Goal: Task Accomplishment & Management: Check status

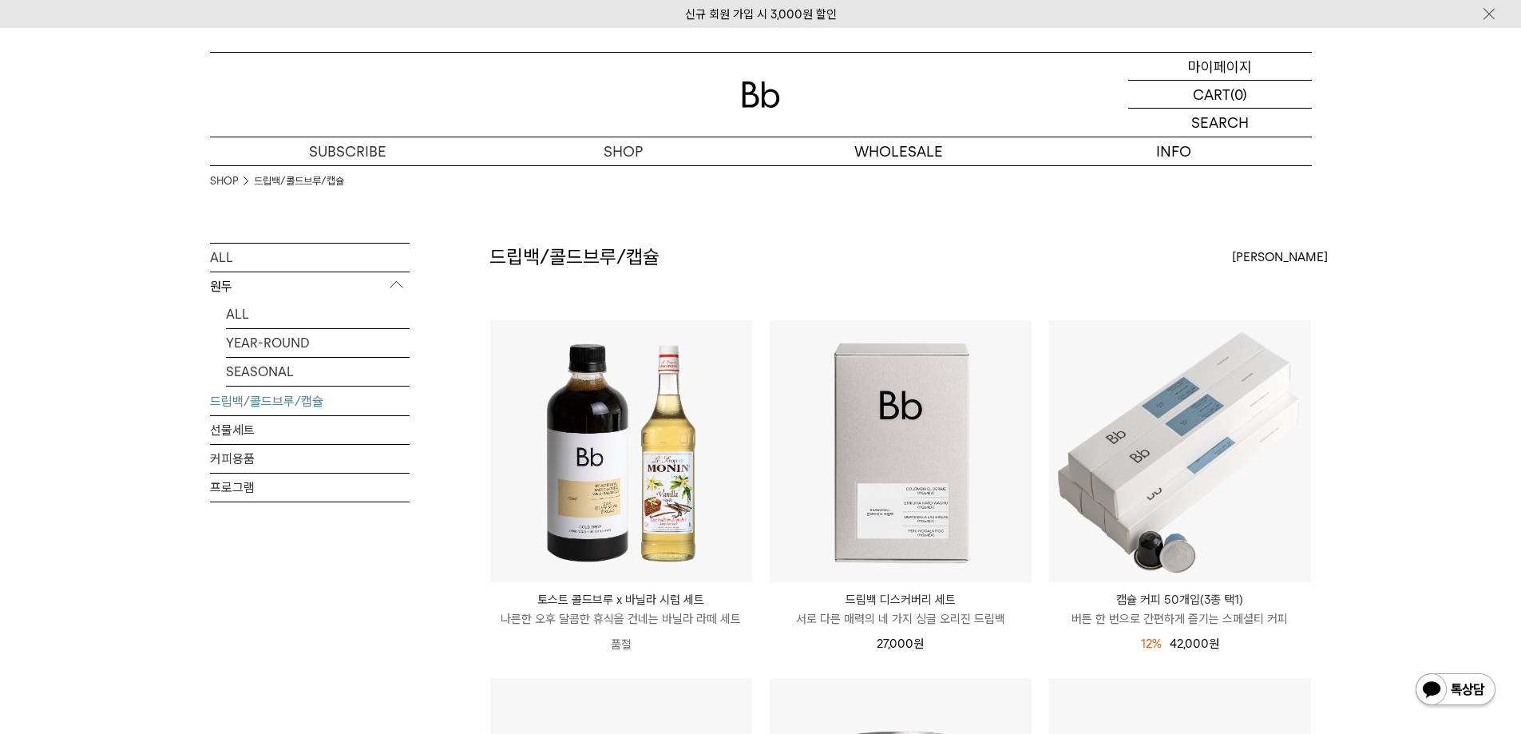
click at [1243, 61] on p "마이페이지" at bounding box center [1220, 66] width 64 height 27
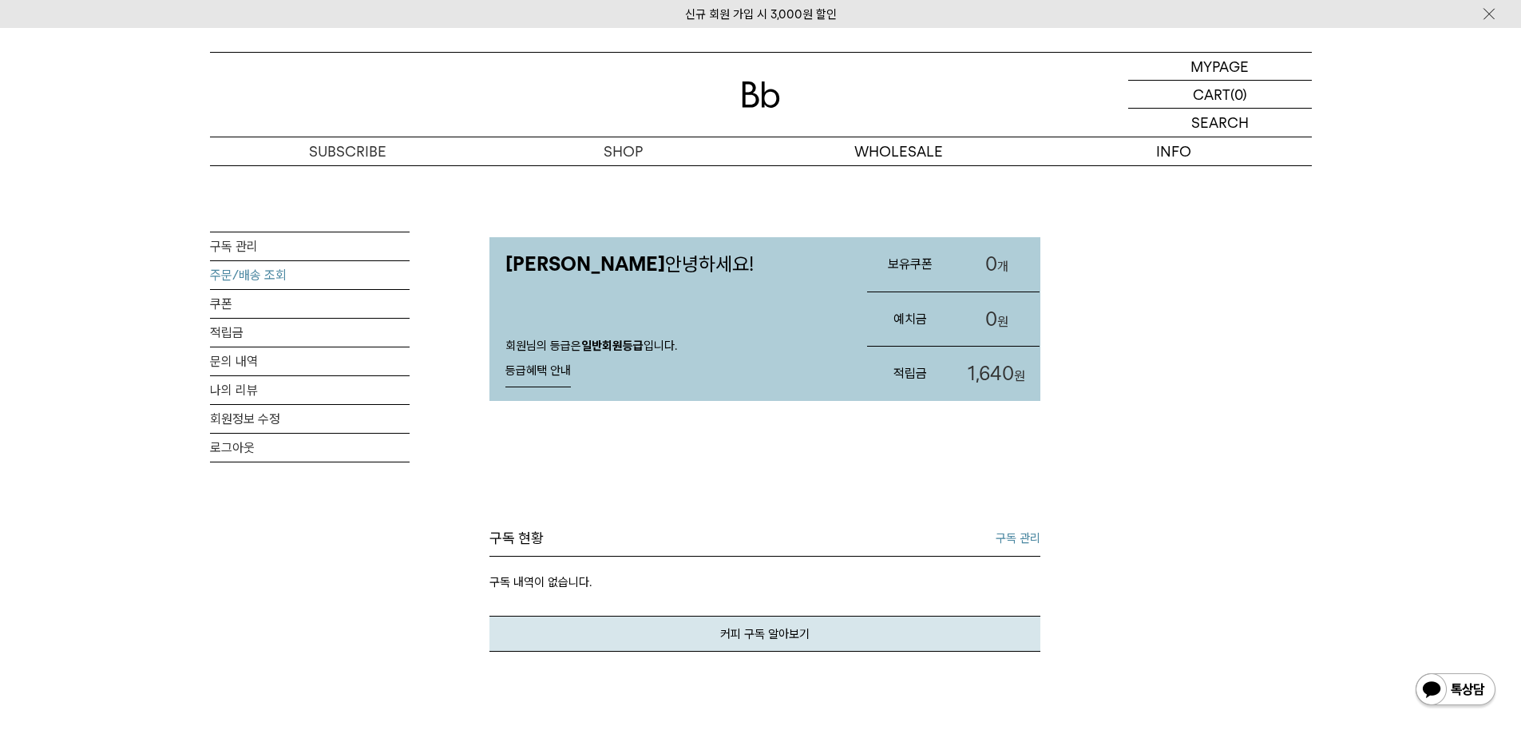
click at [245, 285] on link "주문/배송 조회" at bounding box center [310, 275] width 200 height 28
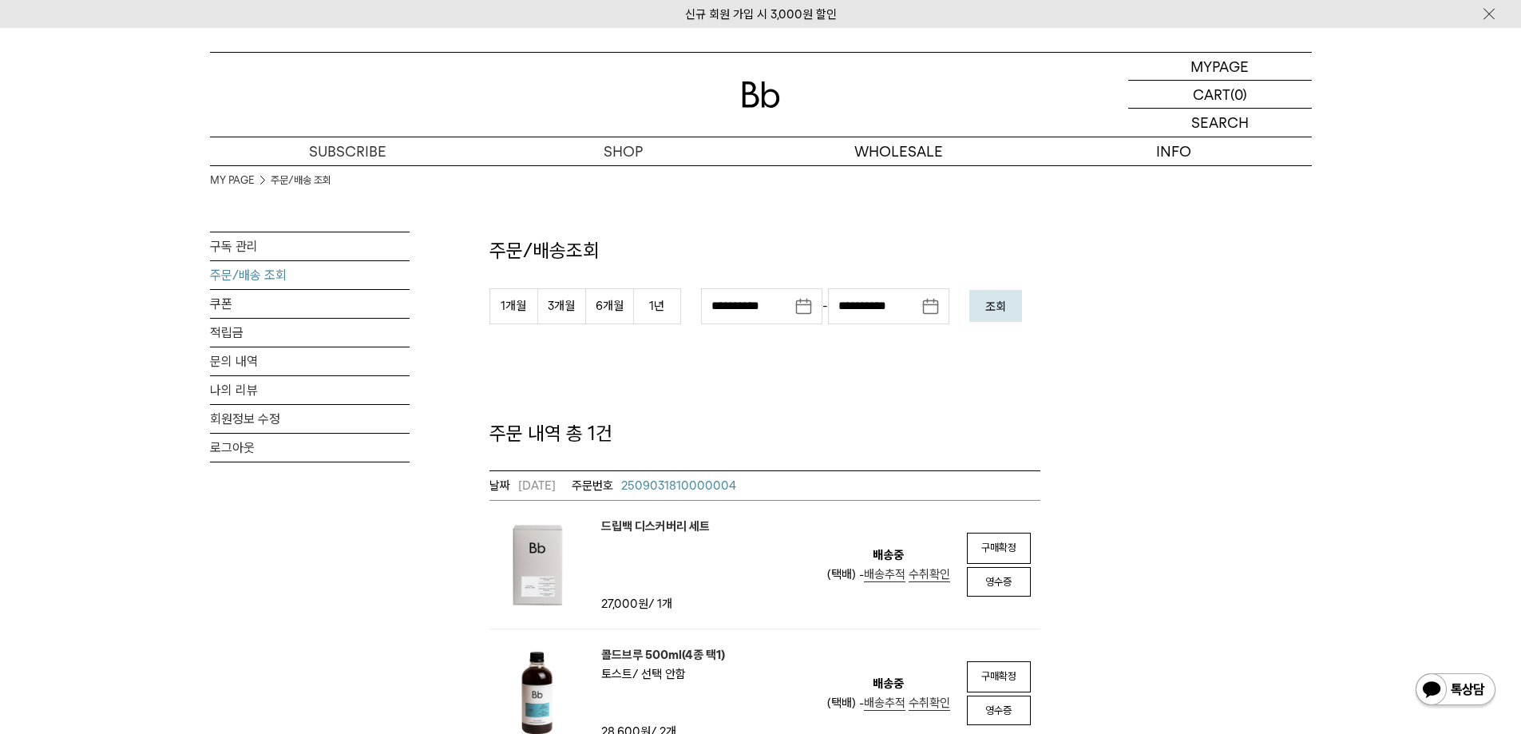
click at [889, 577] on span "배송추적" at bounding box center [885, 574] width 42 height 14
